Goal: Transaction & Acquisition: Download file/media

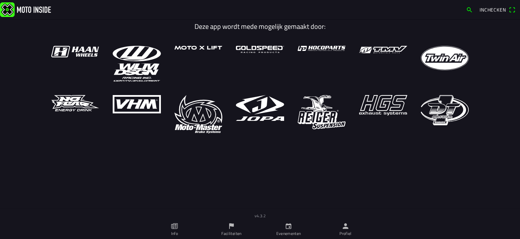
click at [286, 231] on ion-label "Evenementen" at bounding box center [288, 234] width 25 height 6
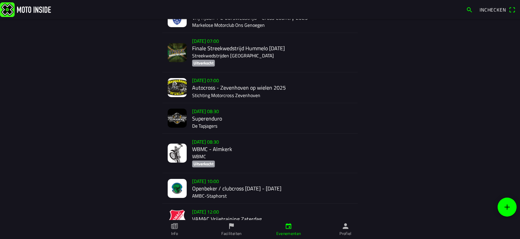
scroll to position [102, 0]
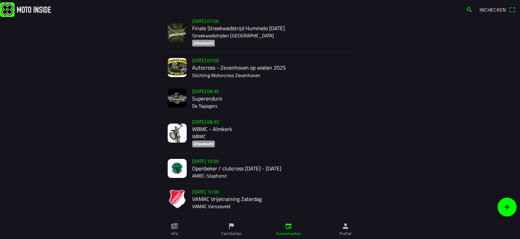
click at [201, 132] on div "[DATE] 08:30 WBMC - Almkerk WBMC Uitverkocht" at bounding box center [272, 133] width 160 height 39
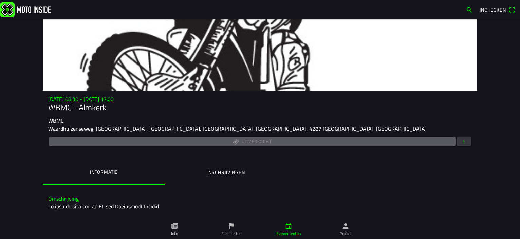
click at [463, 141] on span "button" at bounding box center [464, 141] width 6 height 9
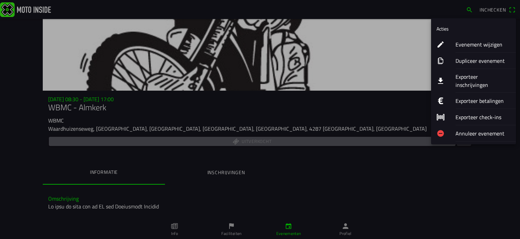
click at [462, 78] on ion-label "Exporteer inschrijvingen" at bounding box center [483, 81] width 55 height 16
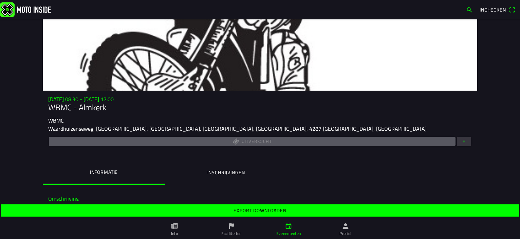
click at [0, 0] on slot "Export downloaden" at bounding box center [0, 0] width 0 height 0
